Goal: Task Accomplishment & Management: Use online tool/utility

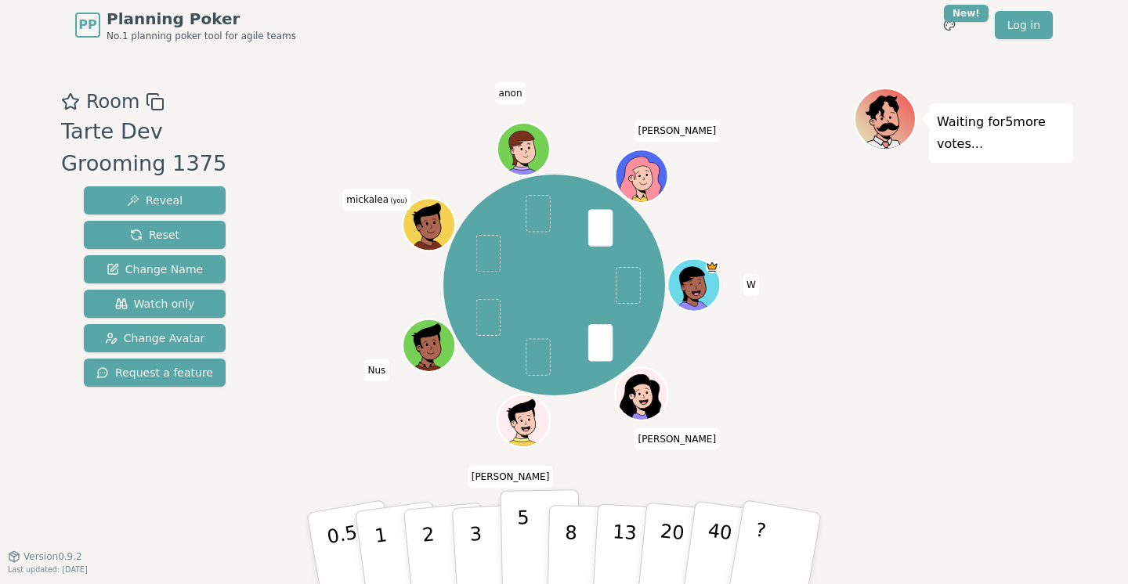
click at [519, 525] on p "5" at bounding box center [523, 549] width 13 height 85
click at [421, 232] on icon at bounding box center [431, 233] width 26 height 9
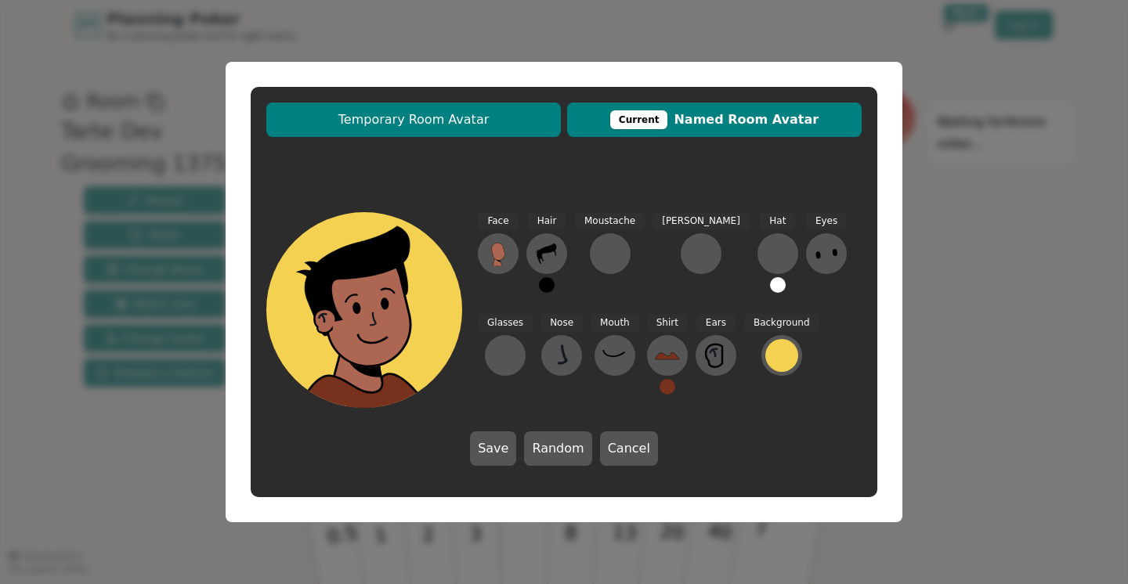
click at [503, 129] on button "Temporary Room Avatar" at bounding box center [413, 120] width 294 height 34
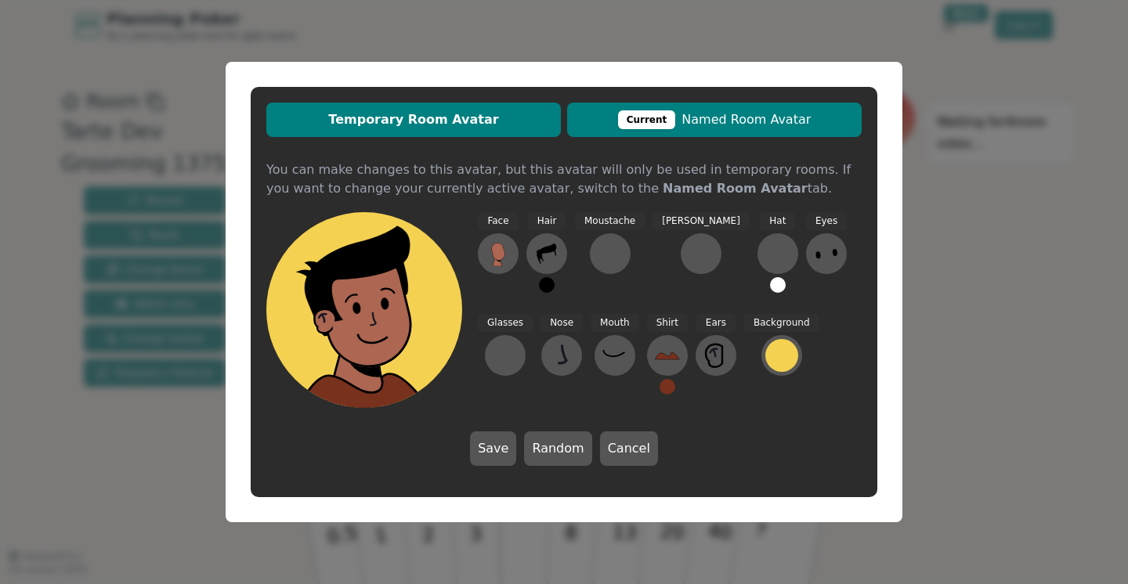
click at [631, 119] on div "Current" at bounding box center [647, 119] width 58 height 19
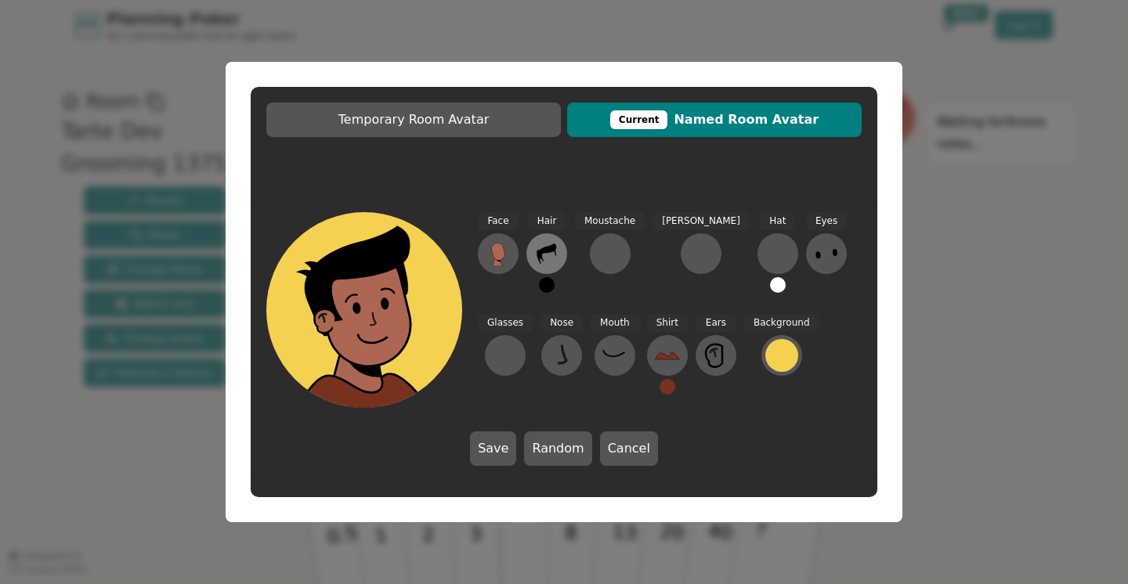
click at [548, 262] on icon at bounding box center [546, 253] width 25 height 25
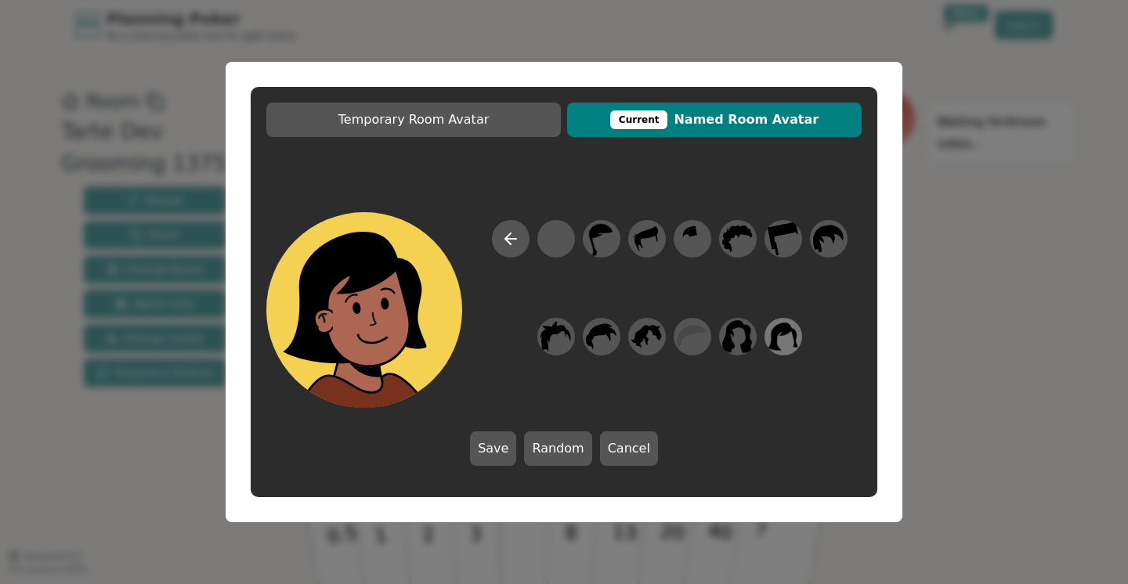
click at [774, 336] on icon at bounding box center [783, 336] width 30 height 27
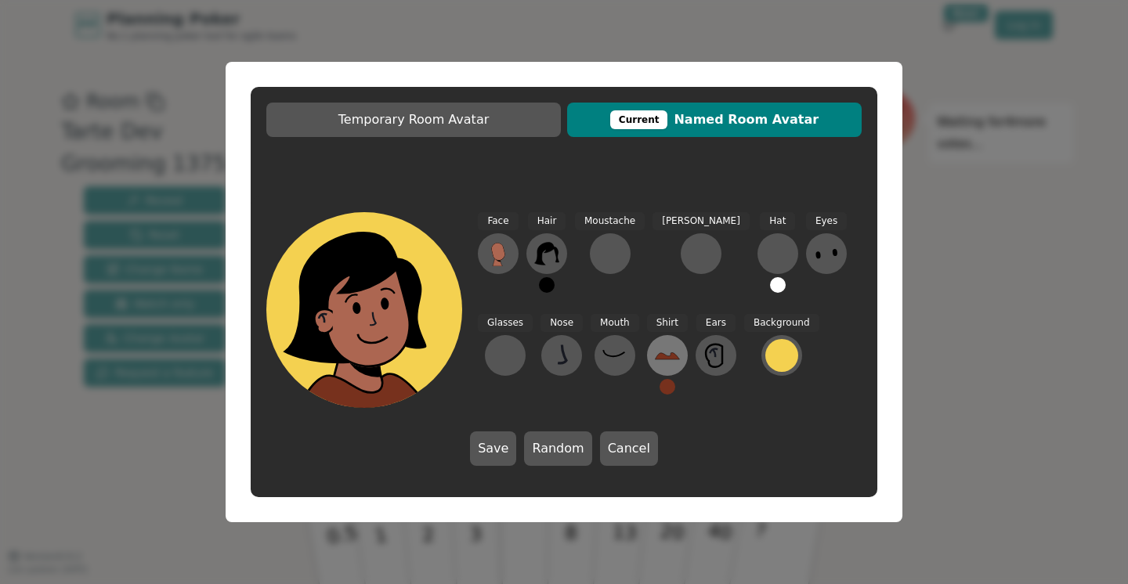
click at [655, 347] on icon at bounding box center [667, 355] width 25 height 25
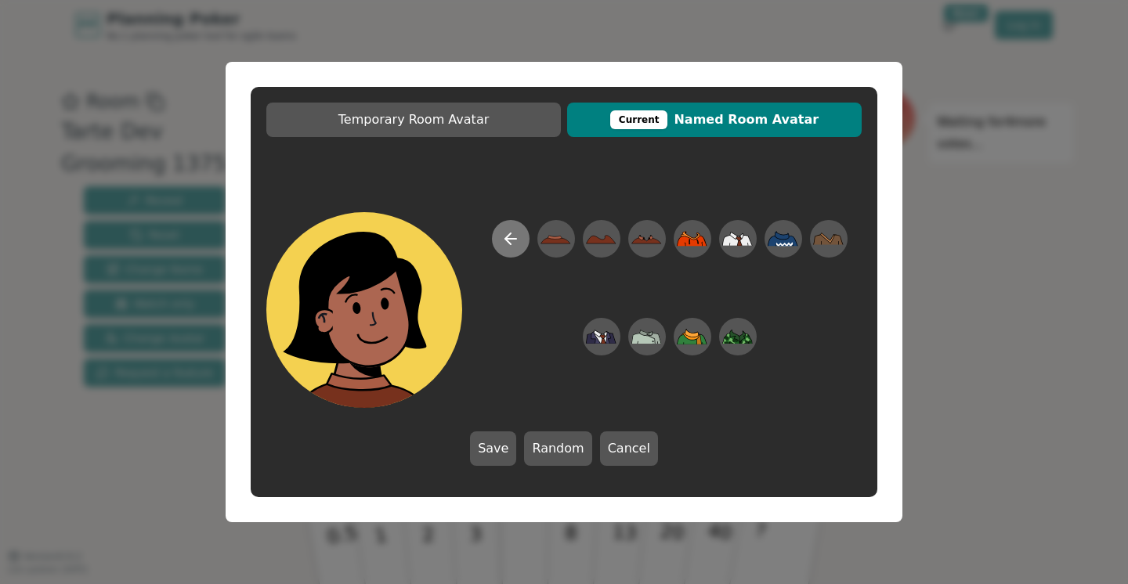
click at [515, 243] on icon at bounding box center [510, 238] width 19 height 19
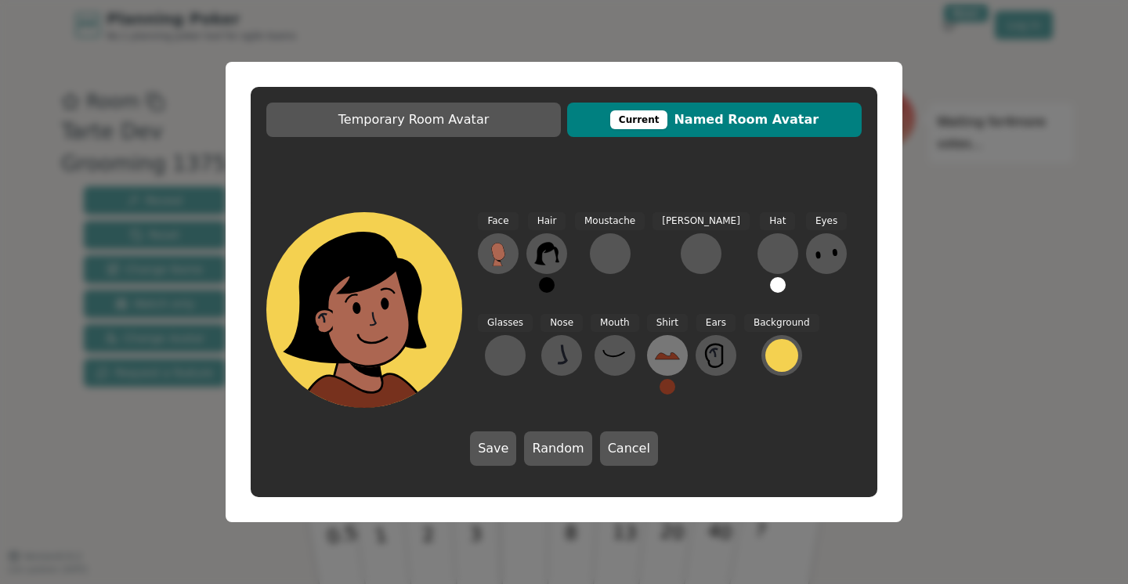
click at [655, 363] on icon at bounding box center [667, 355] width 25 height 25
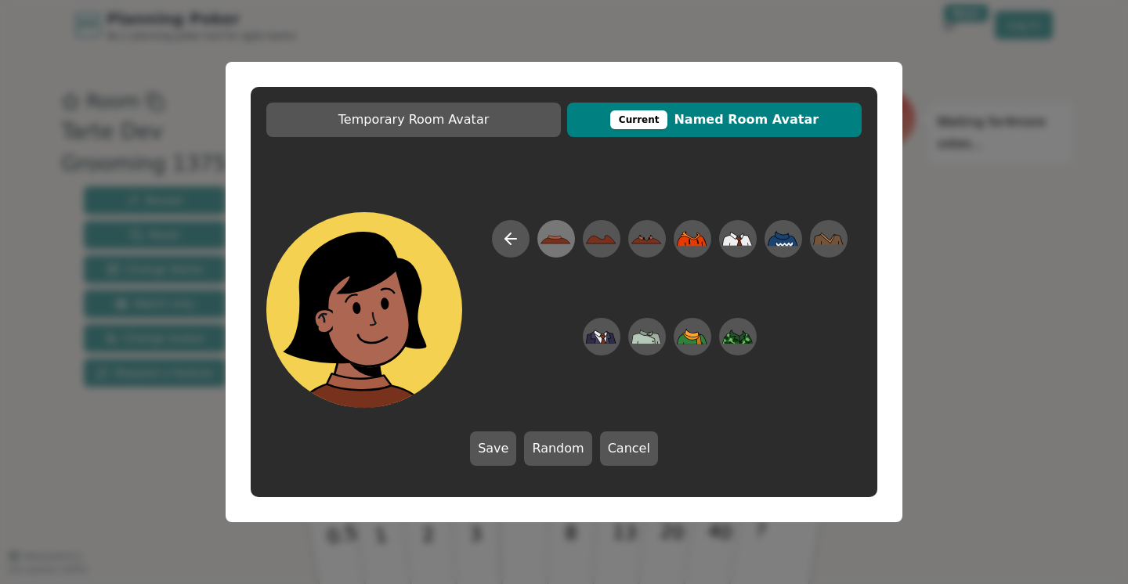
click at [554, 247] on icon at bounding box center [555, 239] width 31 height 35
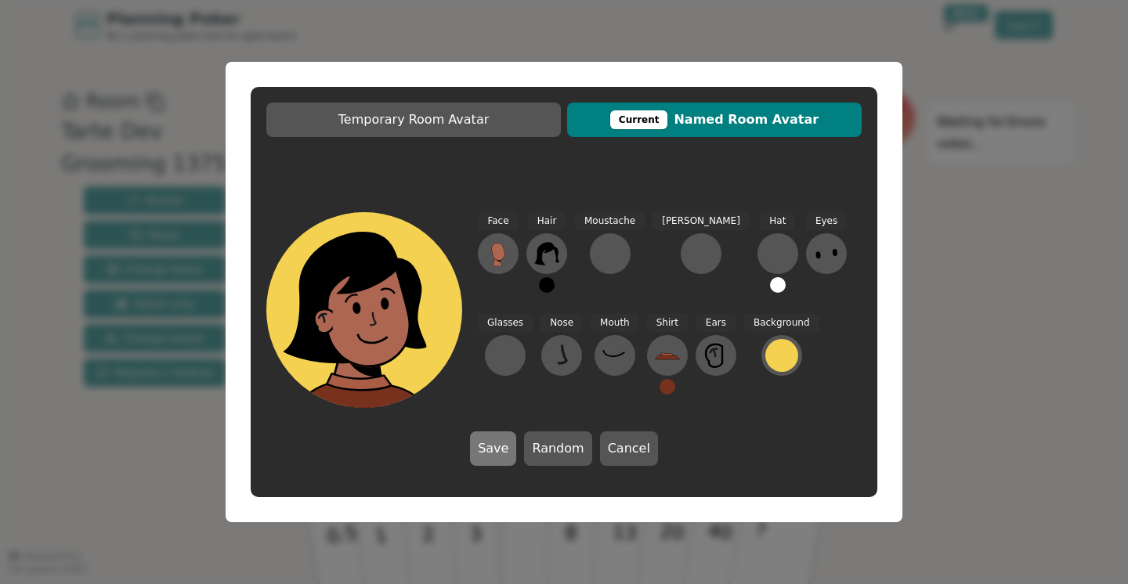
click at [505, 450] on button "Save" at bounding box center [493, 449] width 46 height 34
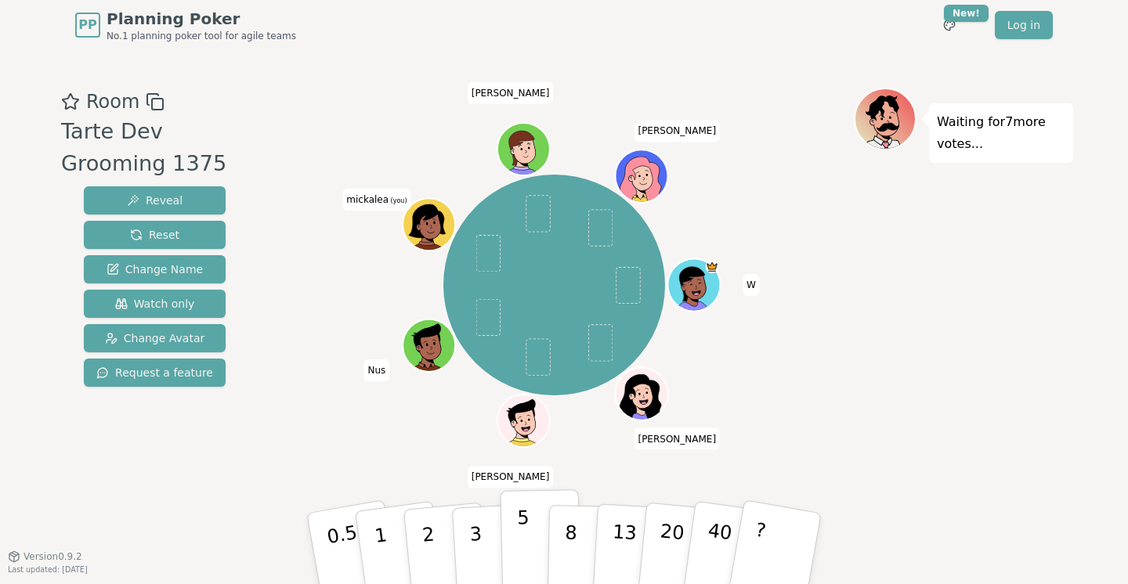
click at [516, 536] on button "5" at bounding box center [540, 548] width 81 height 119
click at [472, 530] on p "3" at bounding box center [476, 550] width 17 height 85
click at [512, 528] on button "5" at bounding box center [540, 548] width 81 height 119
click at [464, 541] on button "3" at bounding box center [493, 549] width 85 height 122
